Goal: Transaction & Acquisition: Register for event/course

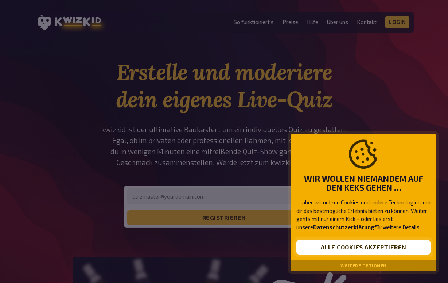
click at [354, 250] on button "Alle Cookies akzeptieren" at bounding box center [363, 247] width 134 height 15
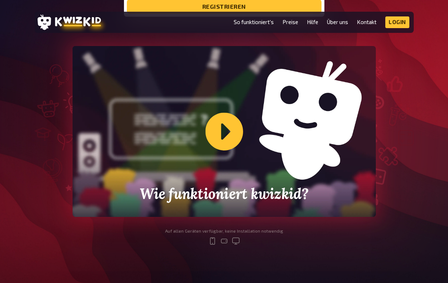
scroll to position [218, 0]
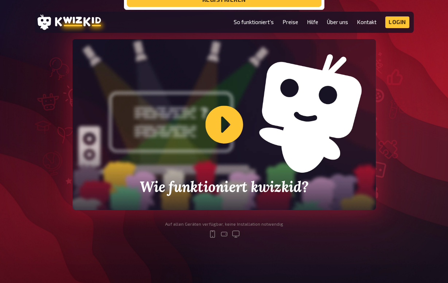
click at [230, 105] on div "Wie funktioniert kwizkid?" at bounding box center [224, 124] width 303 height 171
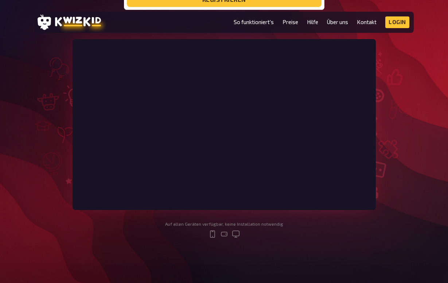
click at [84, 210] on section "Erstelle und moderiere dein eigenes Live-Quiz kwizkid ist der ultimative Baukas…" at bounding box center [224, 45] width 379 height 409
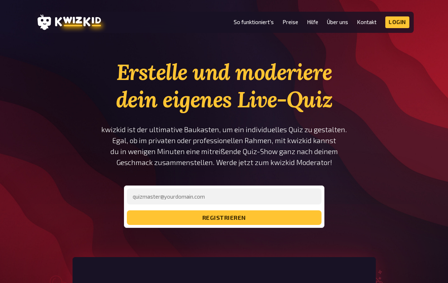
scroll to position [0, 0]
click at [243, 20] on link "So funktioniert's" at bounding box center [254, 22] width 40 height 6
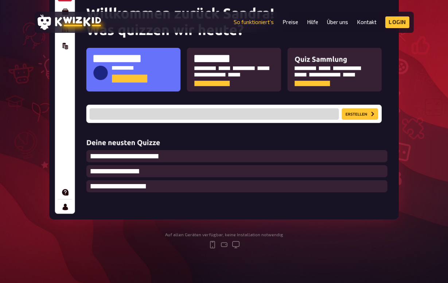
scroll to position [172, 0]
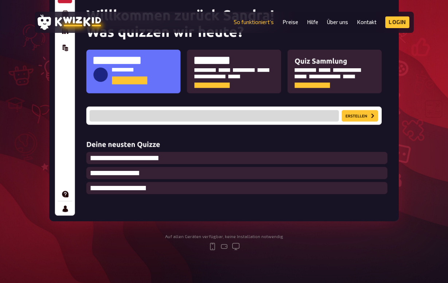
click at [148, 85] on img at bounding box center [224, 101] width 350 height 240
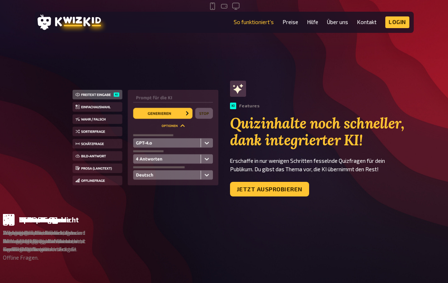
scroll to position [414, 0]
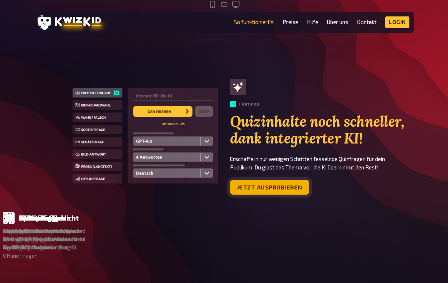
click at [286, 183] on link "Jetzt ausprobieren" at bounding box center [269, 187] width 79 height 15
click at [259, 186] on link "Jetzt ausprobieren" at bounding box center [269, 187] width 79 height 15
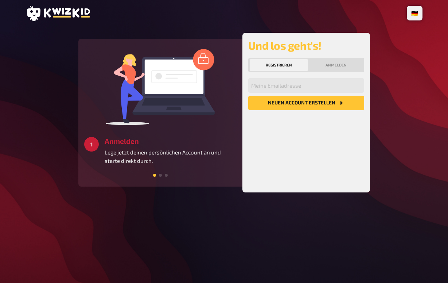
click at [287, 65] on button "Registrieren" at bounding box center [279, 65] width 58 height 12
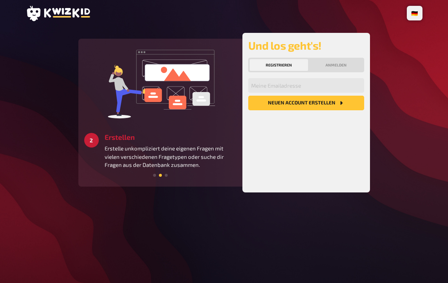
click at [155, 174] on span at bounding box center [154, 175] width 3 height 3
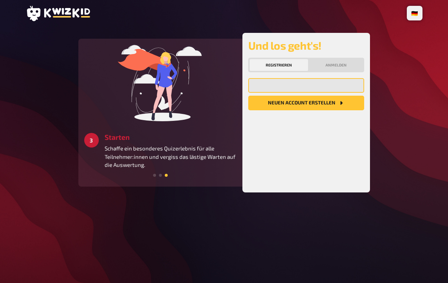
click at [271, 86] on input "email" at bounding box center [306, 85] width 116 height 15
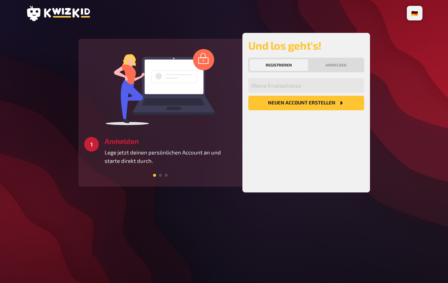
click at [46, 12] on icon at bounding box center [67, 12] width 46 height 9
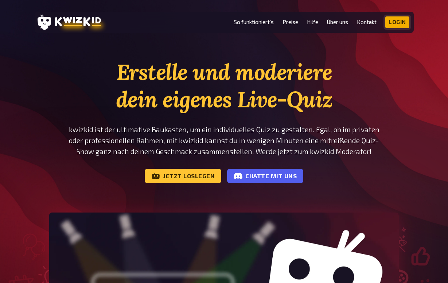
click at [395, 22] on link "Login" at bounding box center [397, 22] width 24 height 12
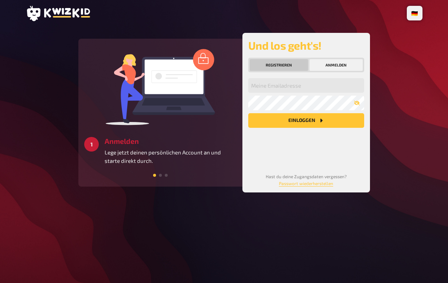
click at [279, 62] on button "Registrieren" at bounding box center [279, 65] width 58 height 12
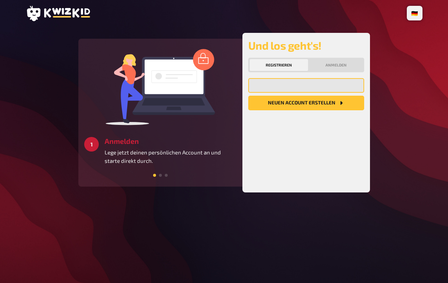
click at [320, 90] on input "email" at bounding box center [306, 85] width 116 height 15
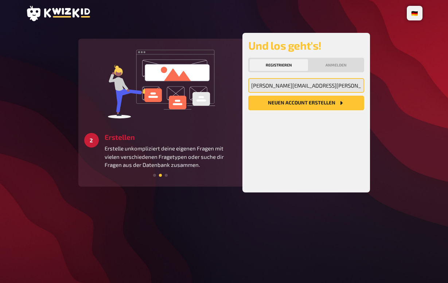
type input "Adelina.haller@web.de"
click at [308, 98] on button "Neuen Account Erstellen" at bounding box center [306, 103] width 116 height 15
